Goal: Browse casually

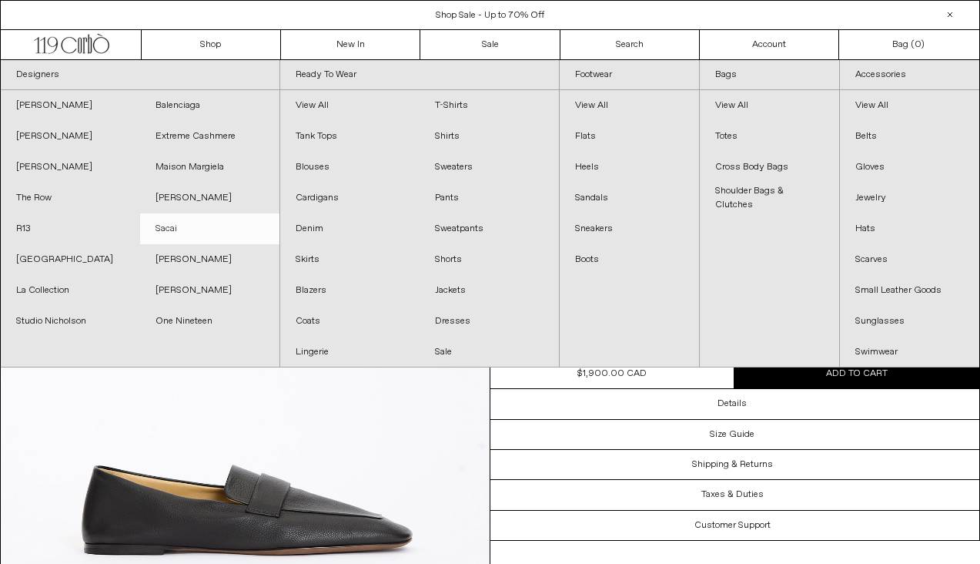
click at [181, 233] on link "Sacai" at bounding box center [209, 228] width 139 height 31
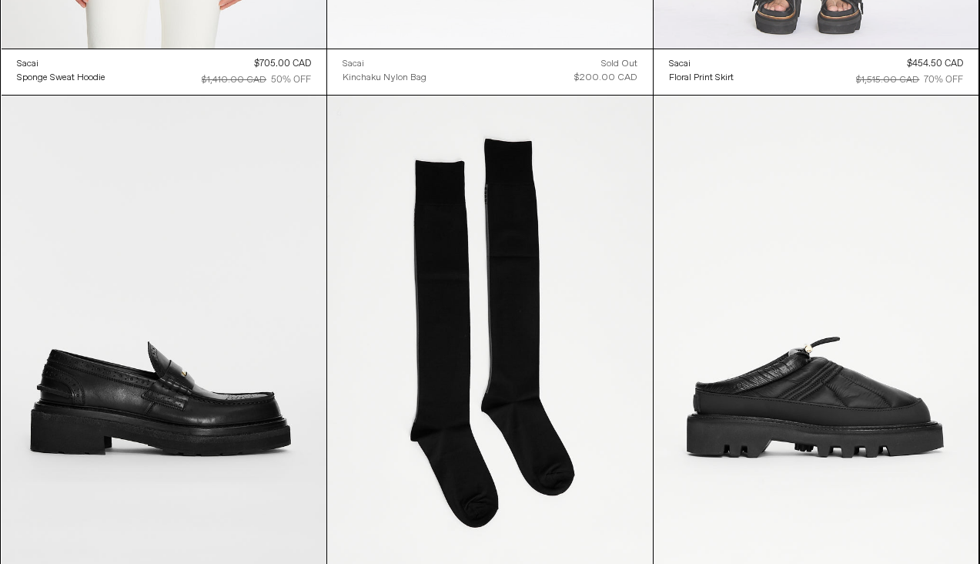
scroll to position [3212, 0]
